Goal: Transaction & Acquisition: Subscribe to service/newsletter

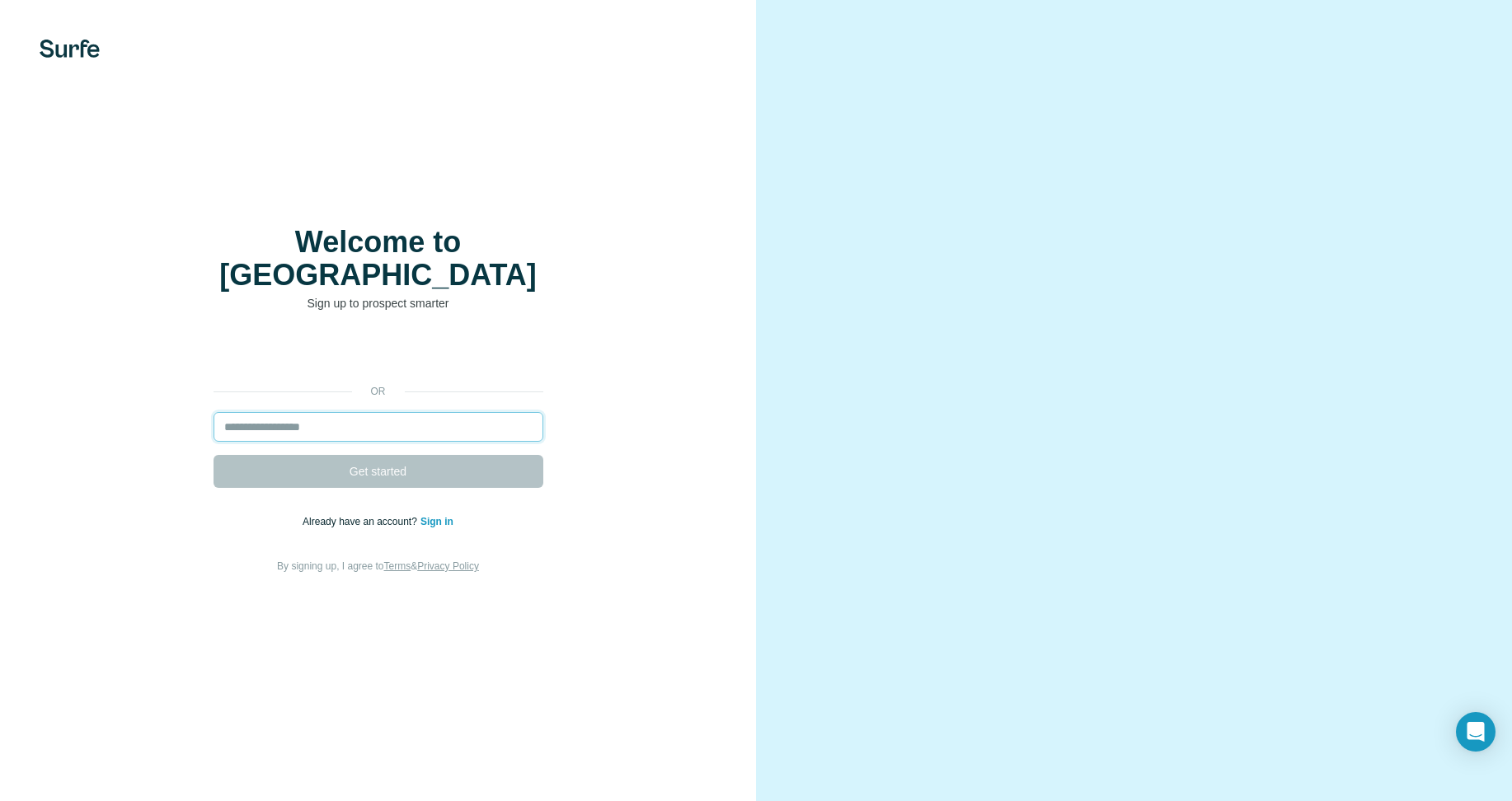
click at [384, 412] on input "email" at bounding box center [379, 427] width 330 height 30
type input "**********"
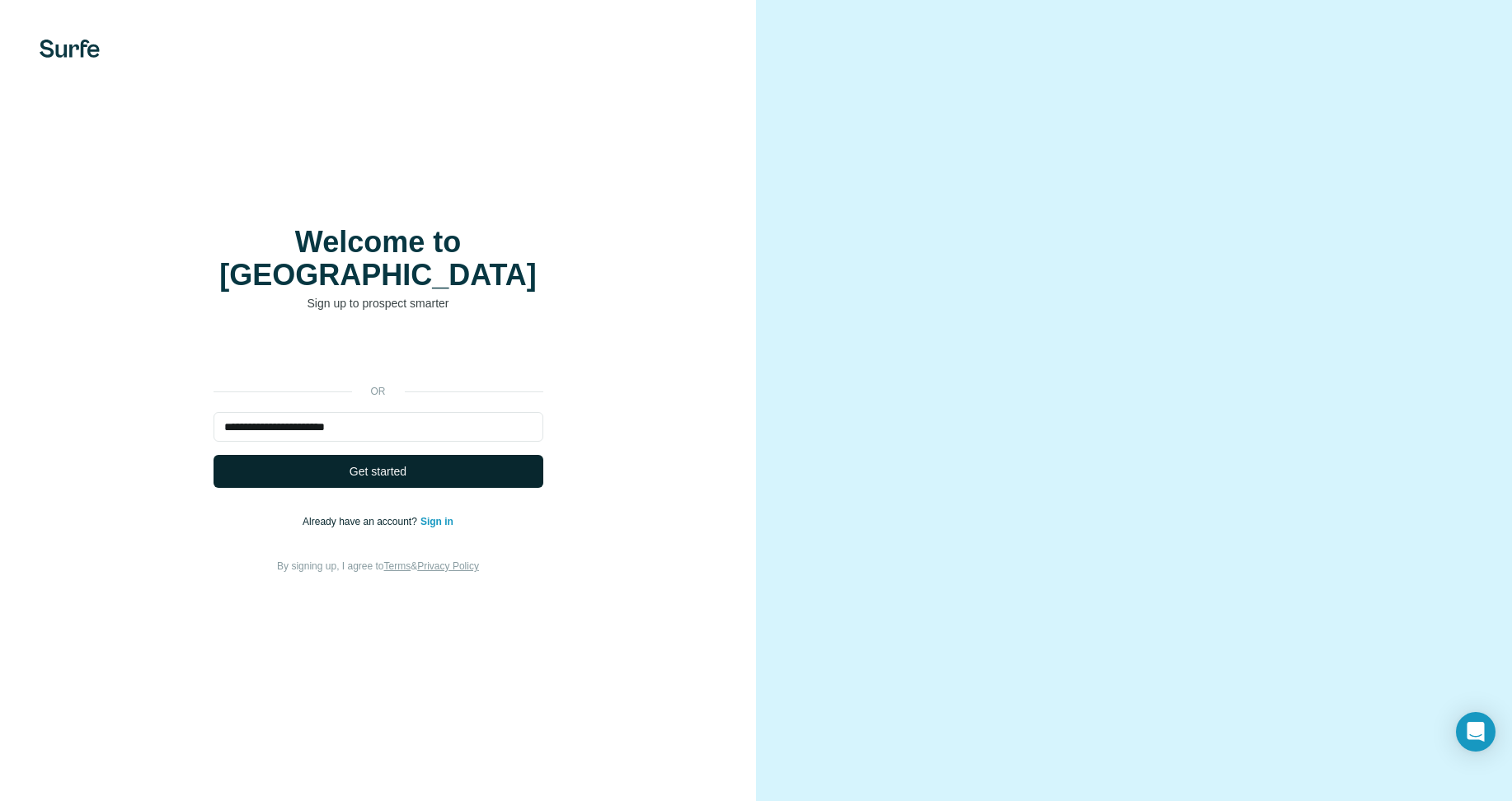
click at [398, 463] on span "Get started" at bounding box center [378, 471] width 57 height 17
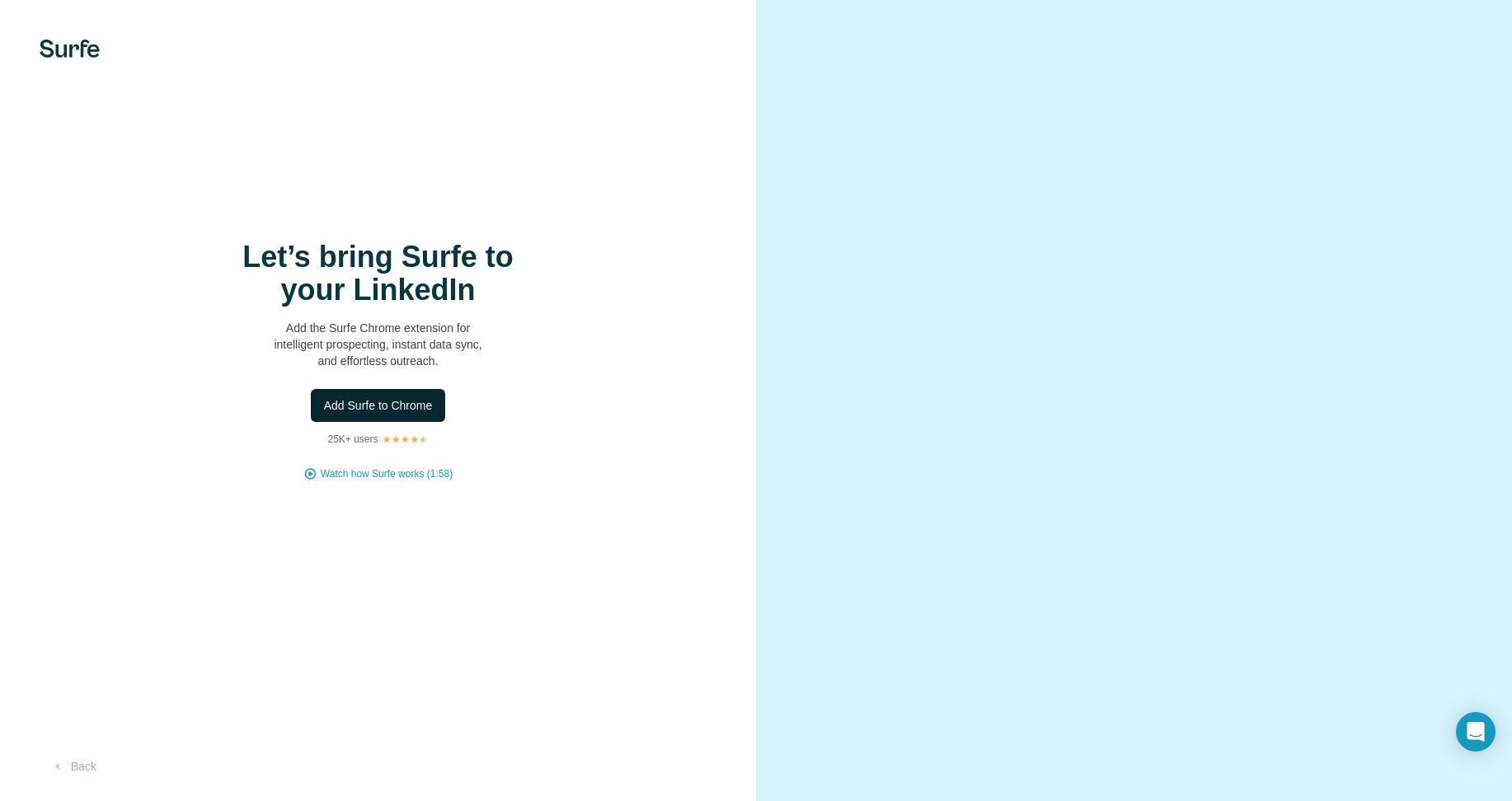
click at [393, 406] on span "Add Surfe to Chrome" at bounding box center [379, 406] width 109 height 17
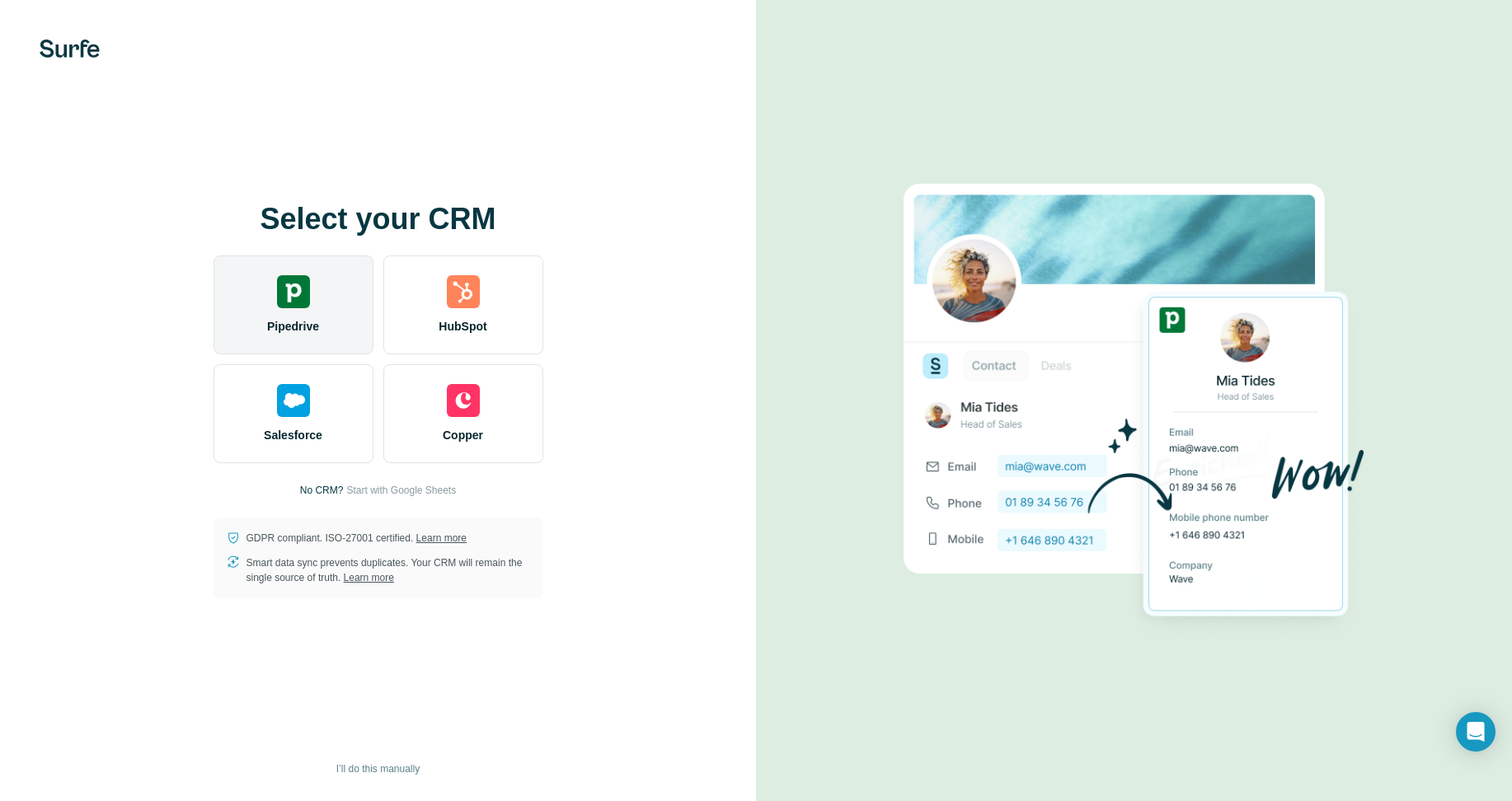
click at [287, 294] on img at bounding box center [292, 291] width 33 height 33
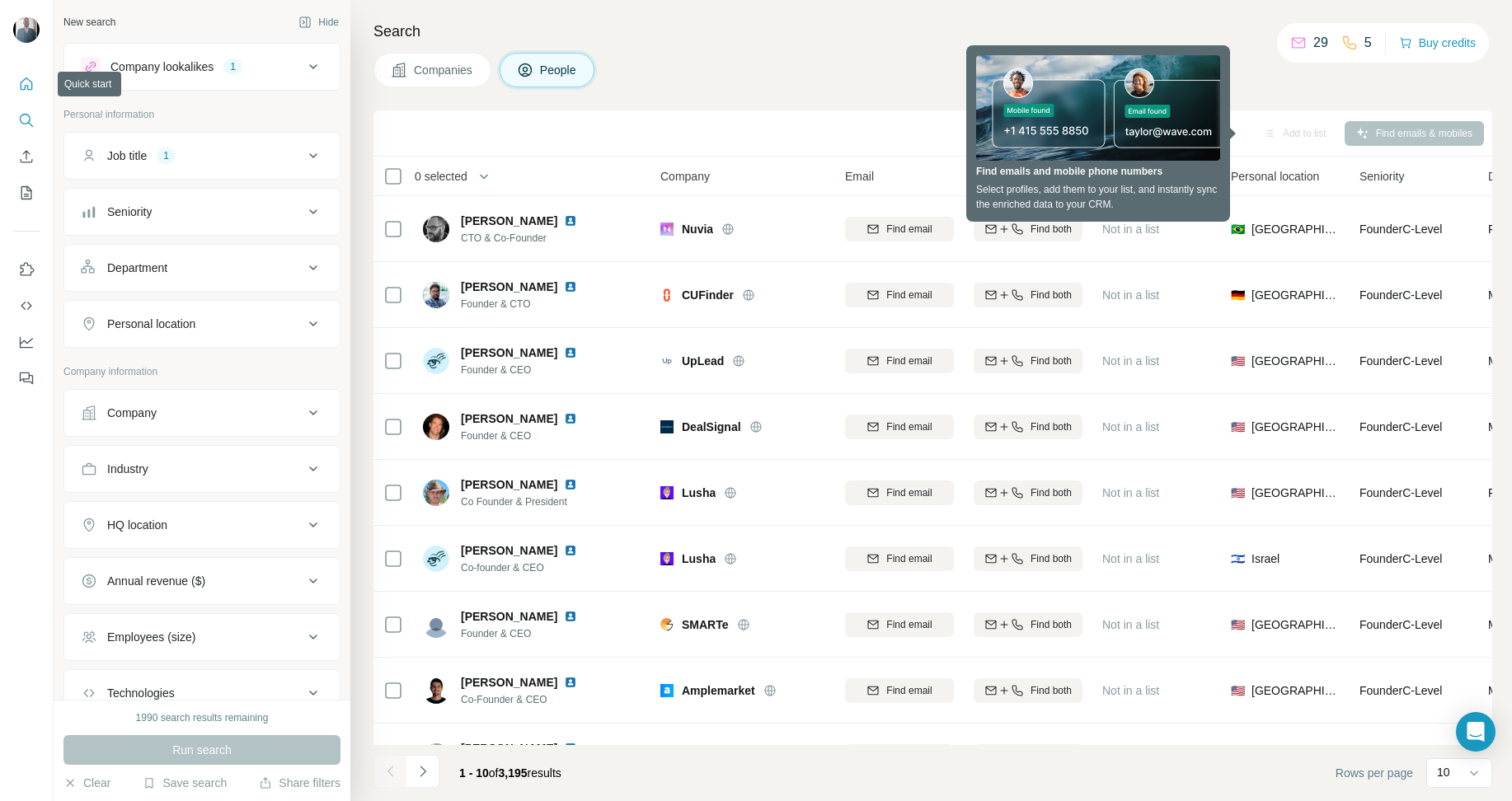
click at [24, 83] on icon "Quick start" at bounding box center [26, 84] width 17 height 17
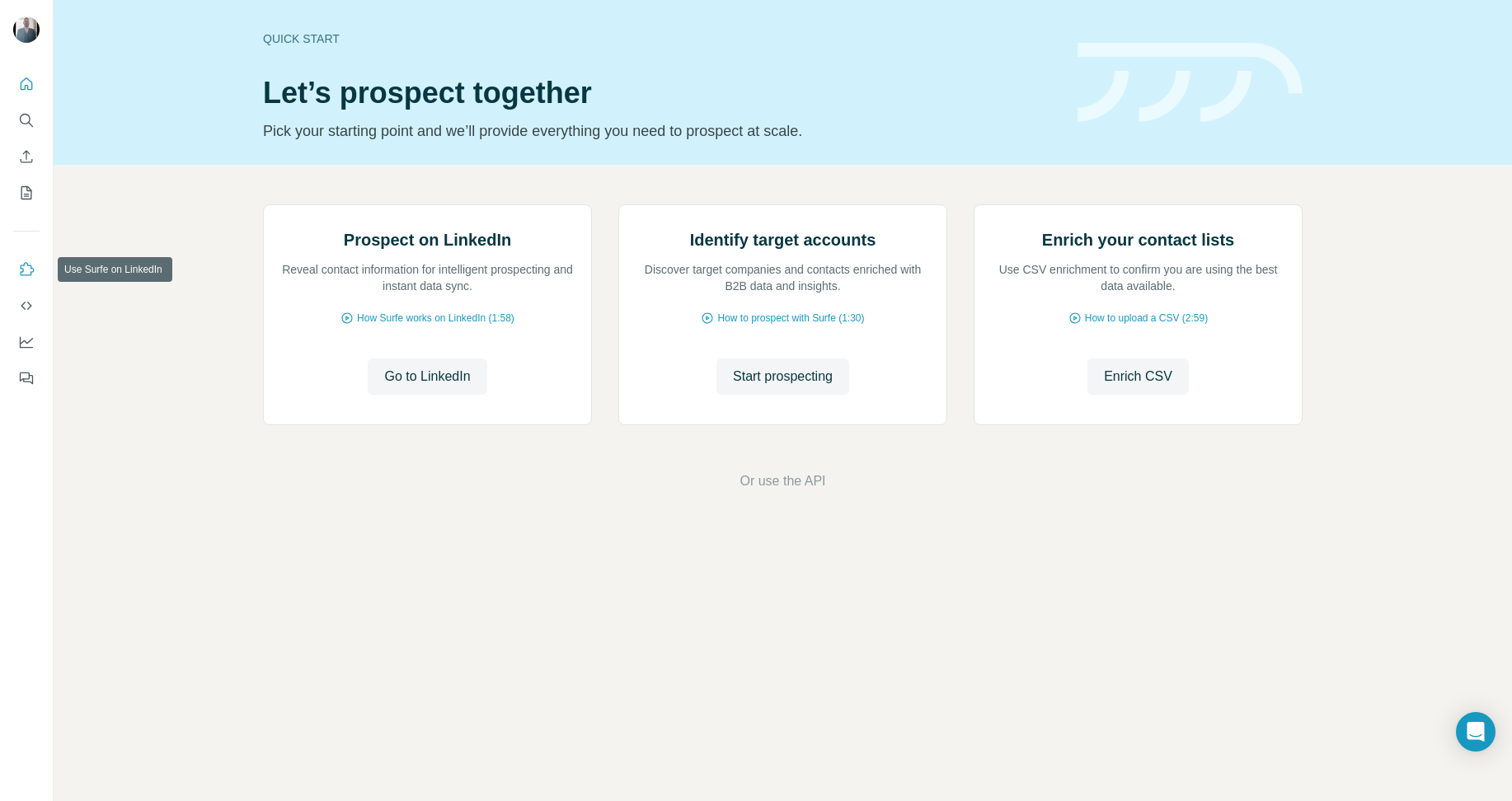
click at [24, 269] on icon "Use Surfe on LinkedIn" at bounding box center [26, 270] width 17 height 17
